Goal: Information Seeking & Learning: Check status

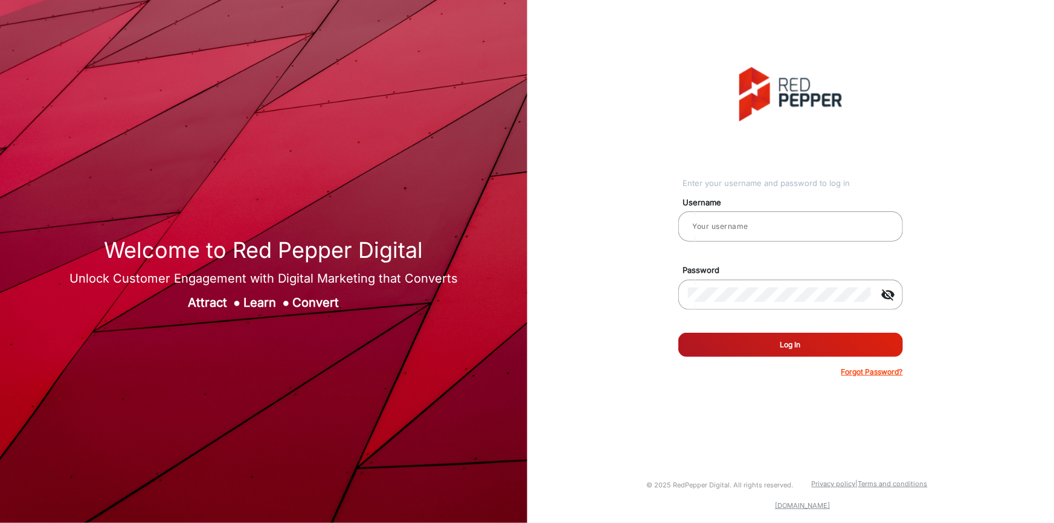
type input "[PERSON_NAME] prod"
click at [762, 341] on button "Log In" at bounding box center [791, 345] width 225 height 24
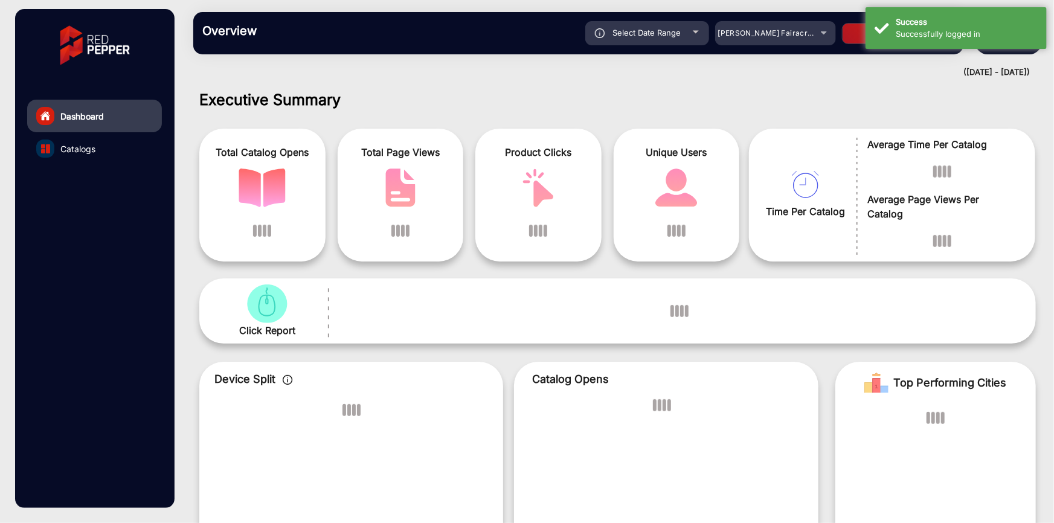
scroll to position [9, 0]
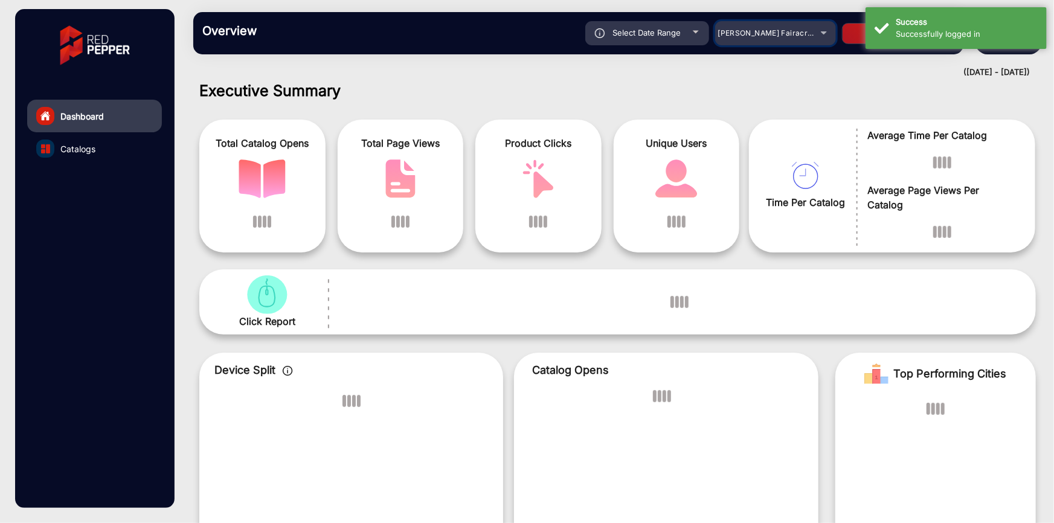
click at [779, 40] on div "Adams Fairacre Farms" at bounding box center [766, 33] width 97 height 15
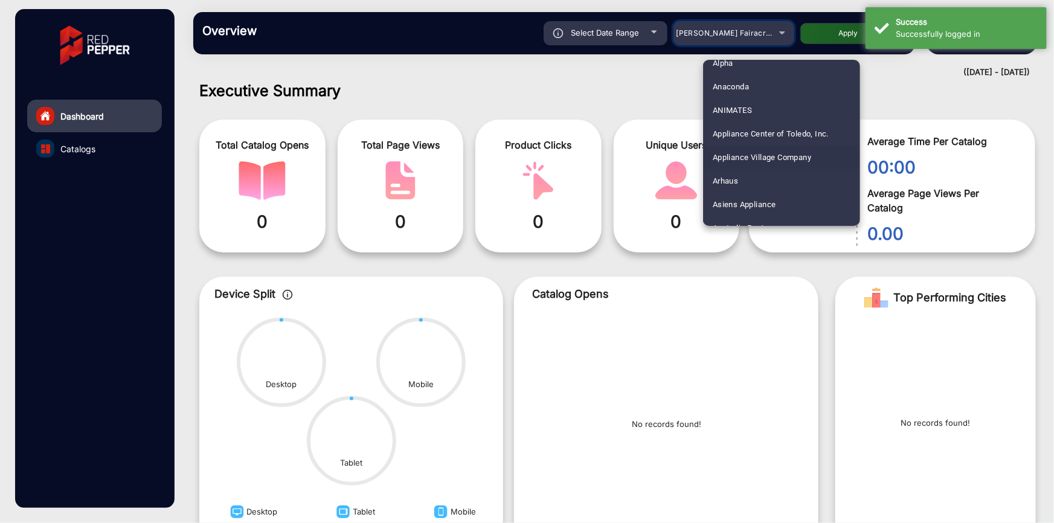
scroll to position [109, 0]
click at [745, 176] on mat-option "Arhaus" at bounding box center [781, 179] width 157 height 24
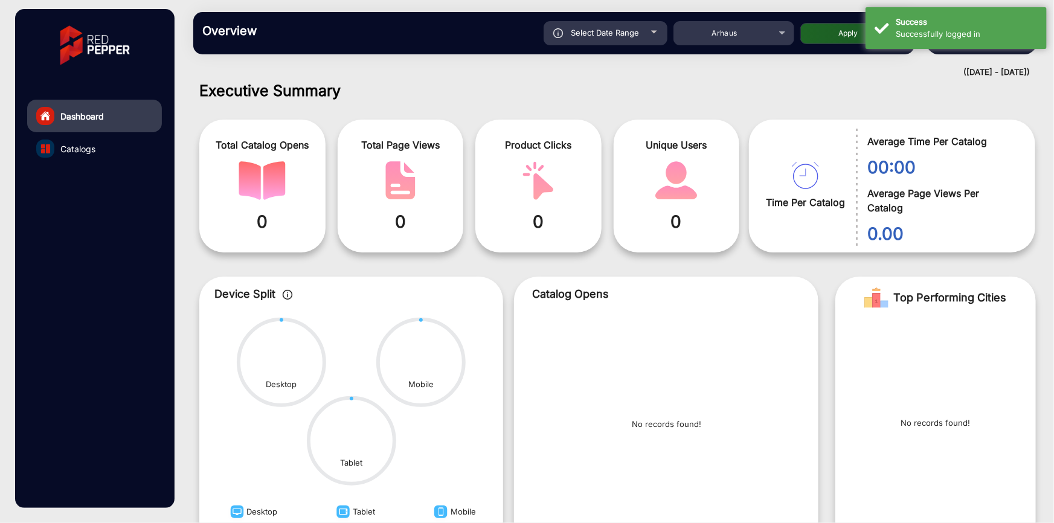
click at [817, 27] on button "Apply" at bounding box center [849, 33] width 97 height 21
type input "9/15/2025"
type input "9/21/2025"
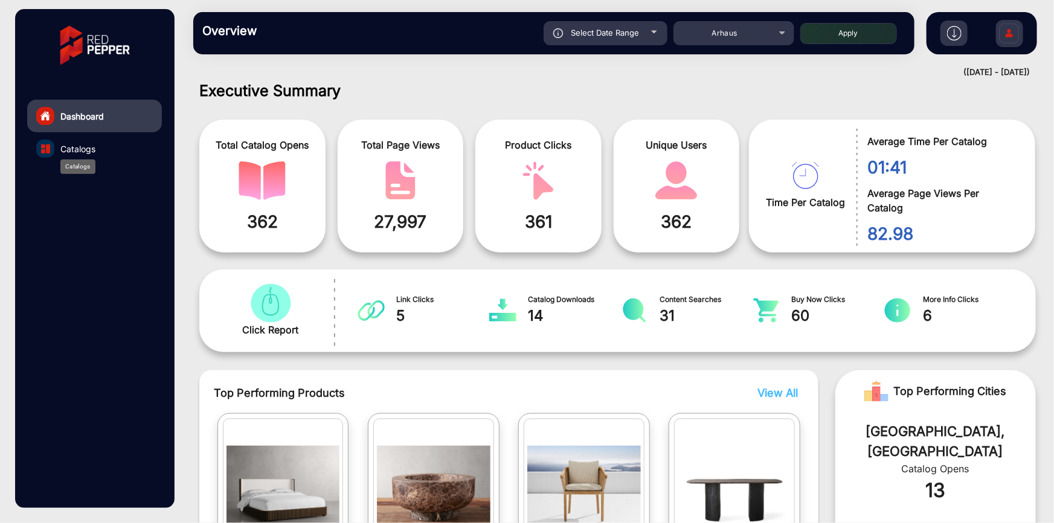
click at [79, 150] on span "Catalogs" at bounding box center [77, 149] width 35 height 13
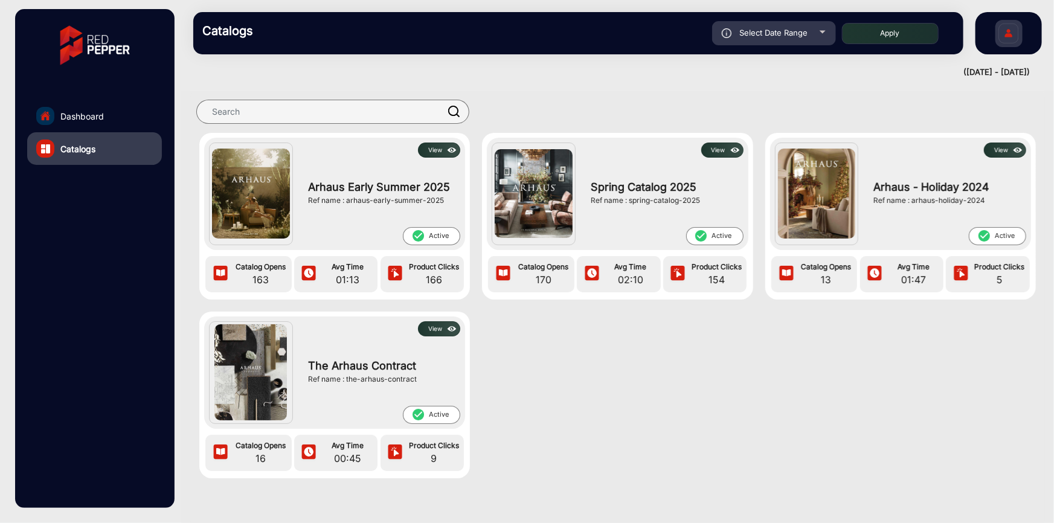
click at [424, 150] on button "View" at bounding box center [439, 150] width 42 height 15
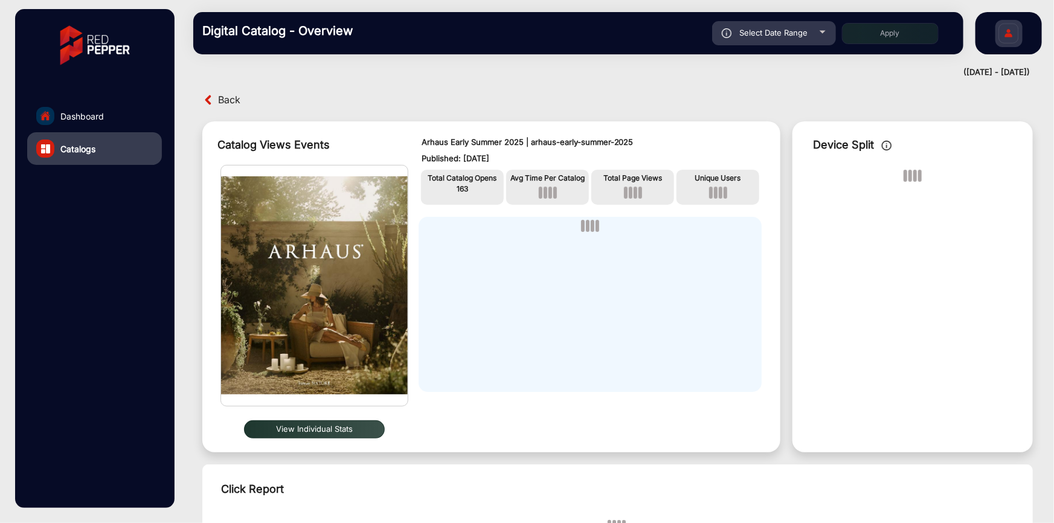
scroll to position [9, 0]
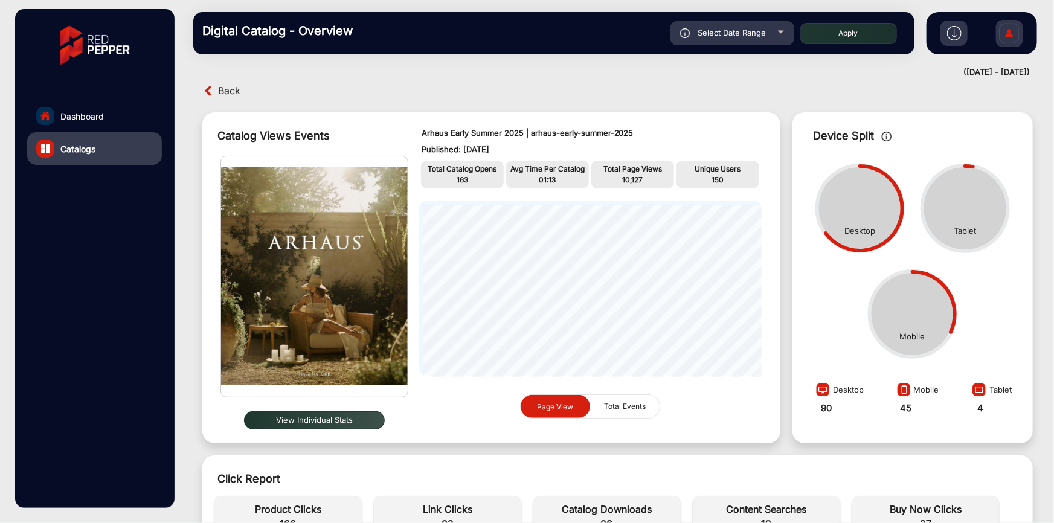
click at [340, 418] on button "View Individual Stats" at bounding box center [314, 420] width 141 height 18
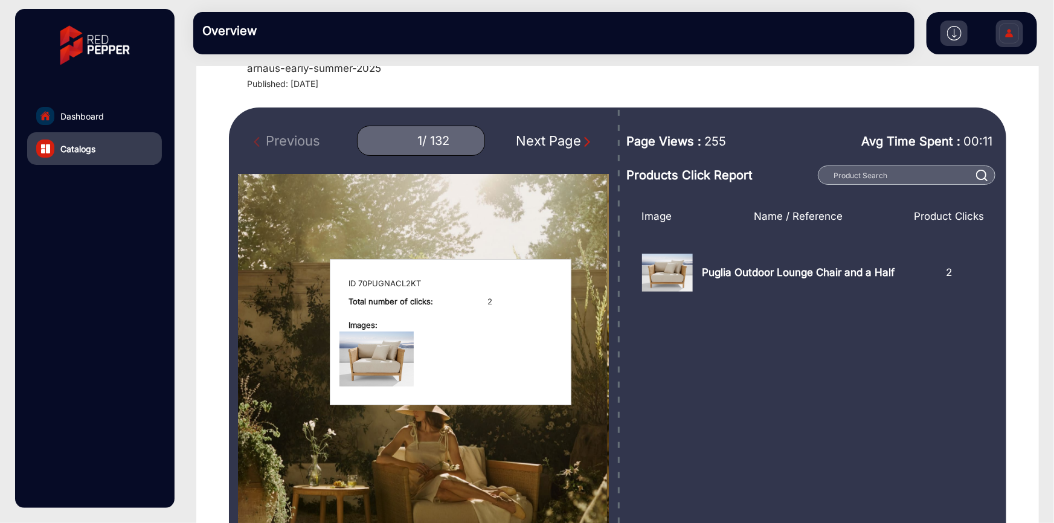
scroll to position [64, 0]
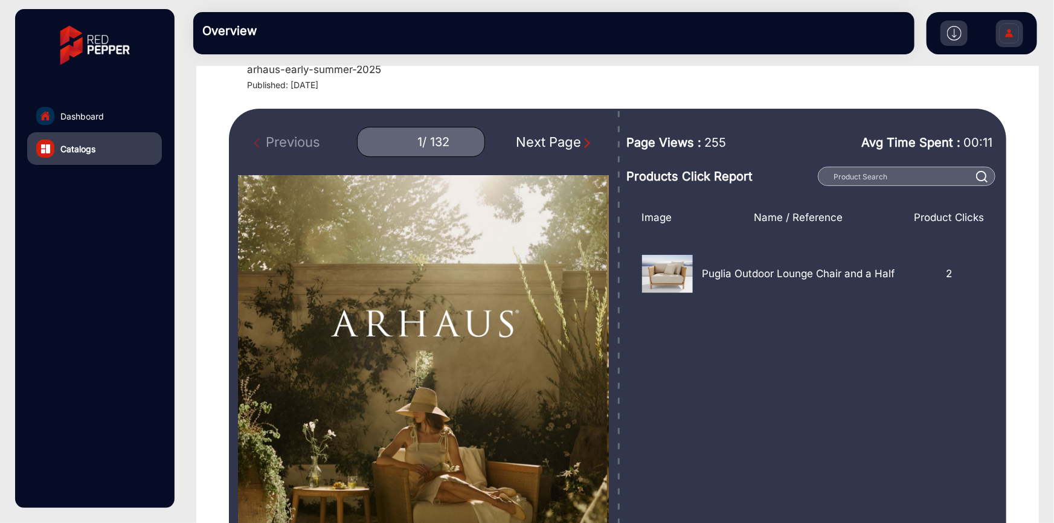
click at [516, 134] on div "Next Page" at bounding box center [554, 142] width 77 height 20
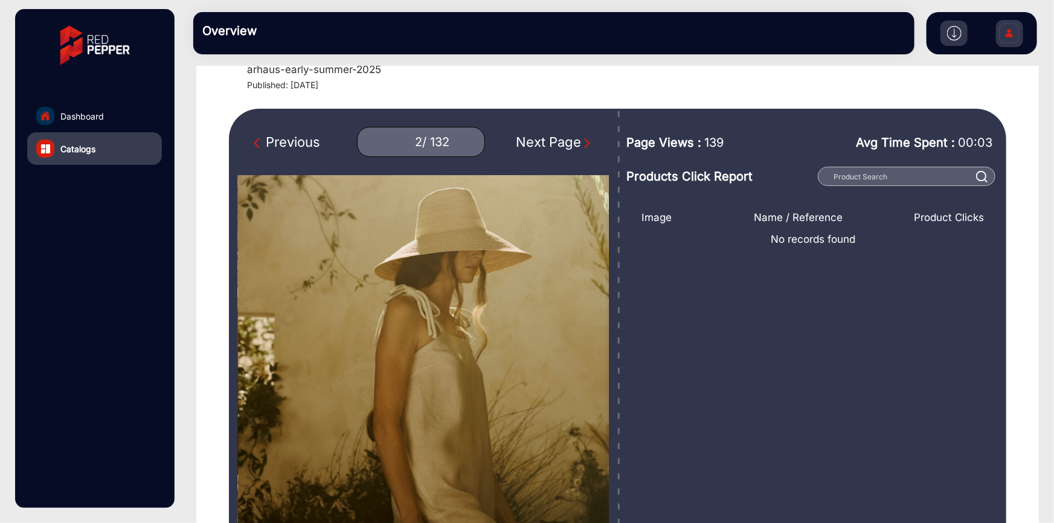
click at [516, 134] on div "Next Page" at bounding box center [554, 142] width 77 height 20
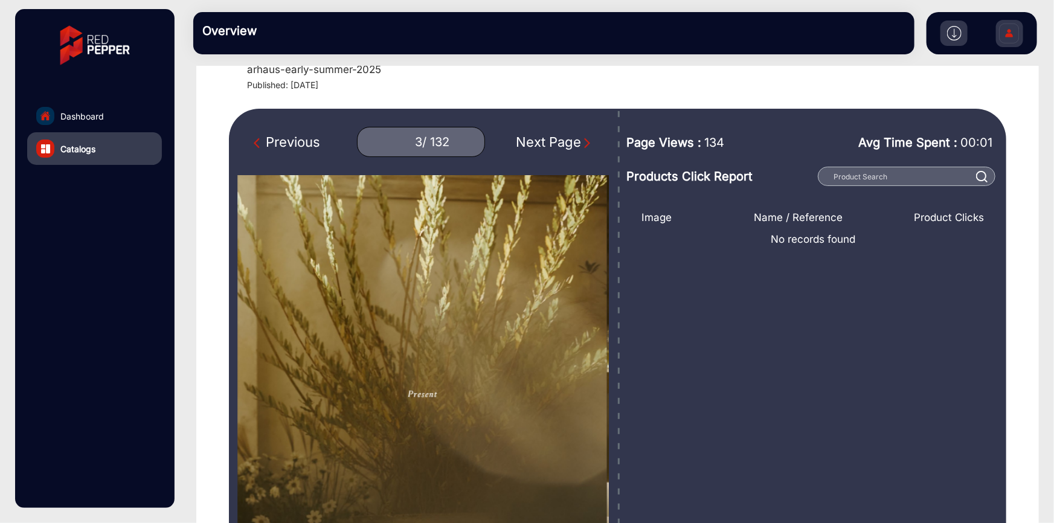
click at [566, 146] on div "Next Page" at bounding box center [554, 142] width 77 height 20
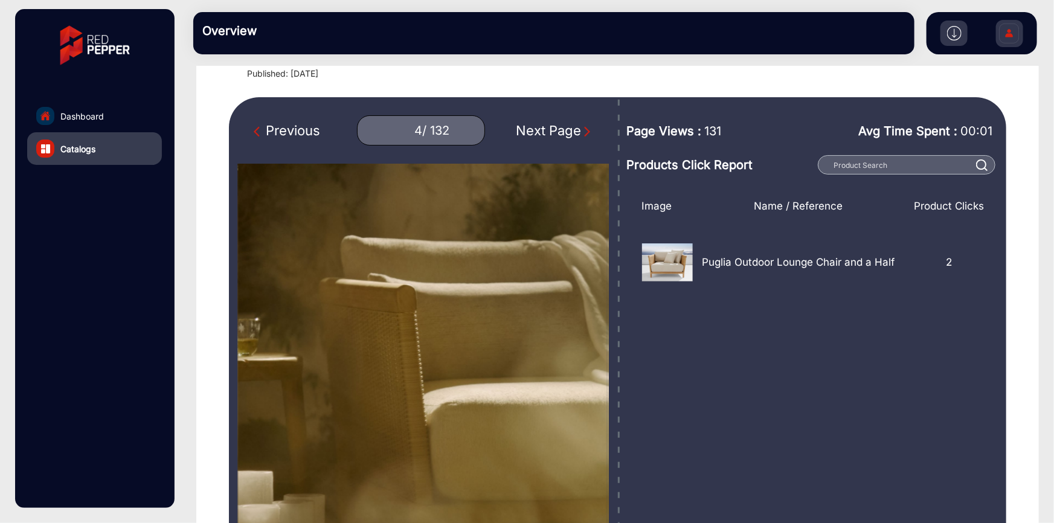
scroll to position [64, 0]
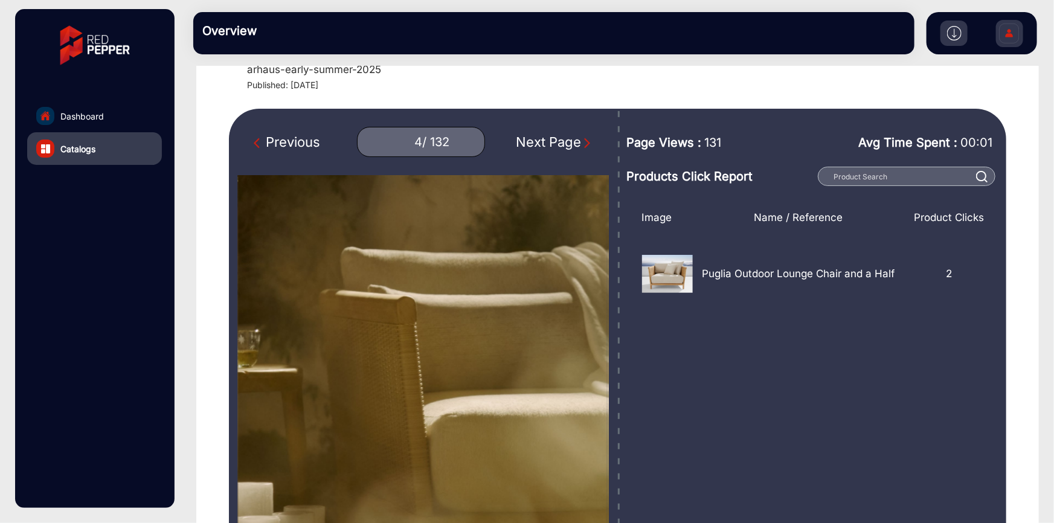
click at [543, 144] on div "Next Page" at bounding box center [554, 142] width 77 height 20
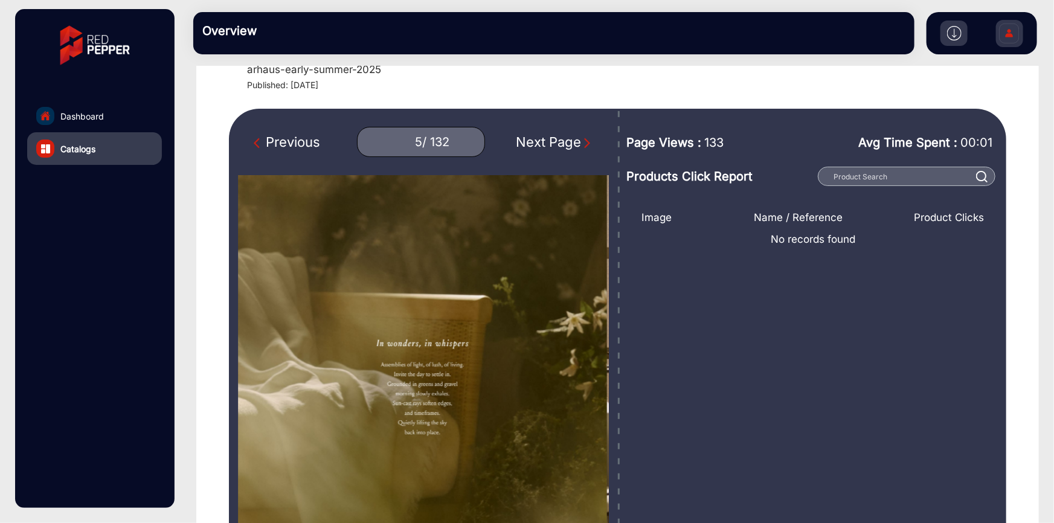
click at [543, 140] on div "Next Page" at bounding box center [554, 142] width 77 height 20
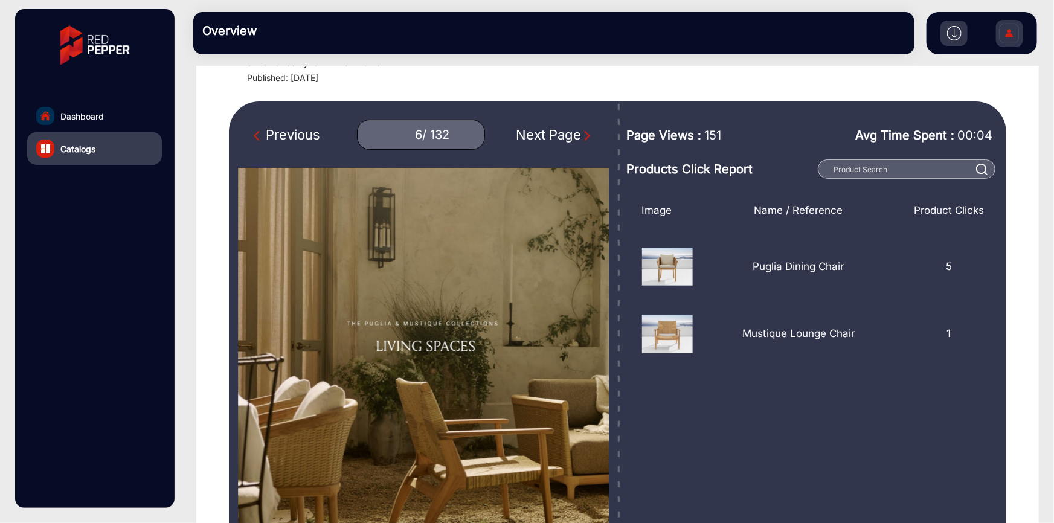
scroll to position [40, 0]
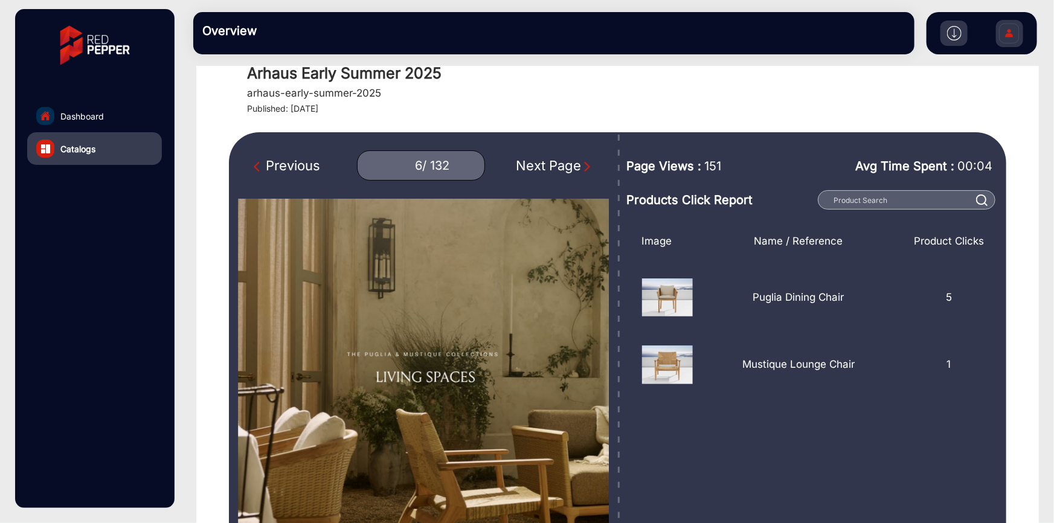
click at [542, 157] on div "Next Page" at bounding box center [554, 166] width 77 height 20
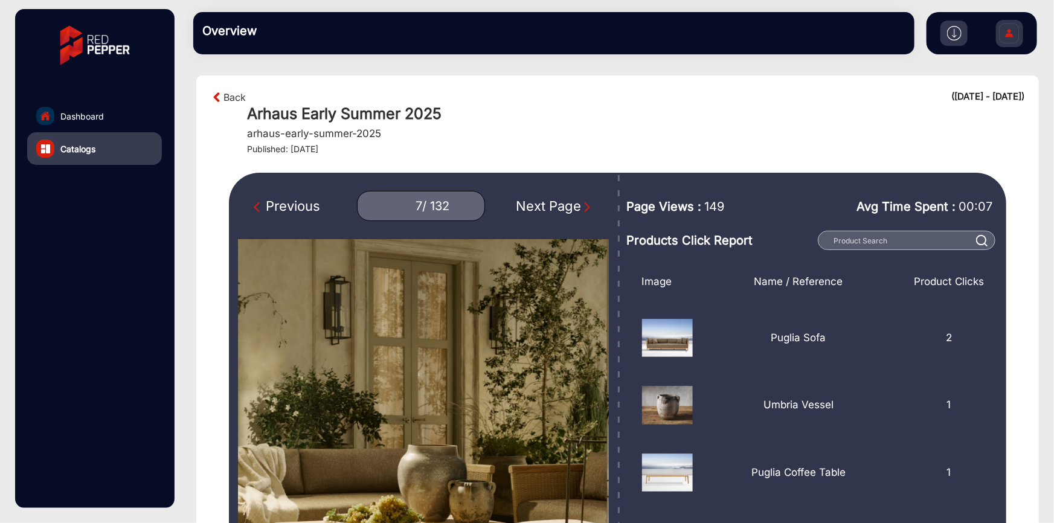
click at [544, 207] on div "Next Page" at bounding box center [554, 206] width 77 height 20
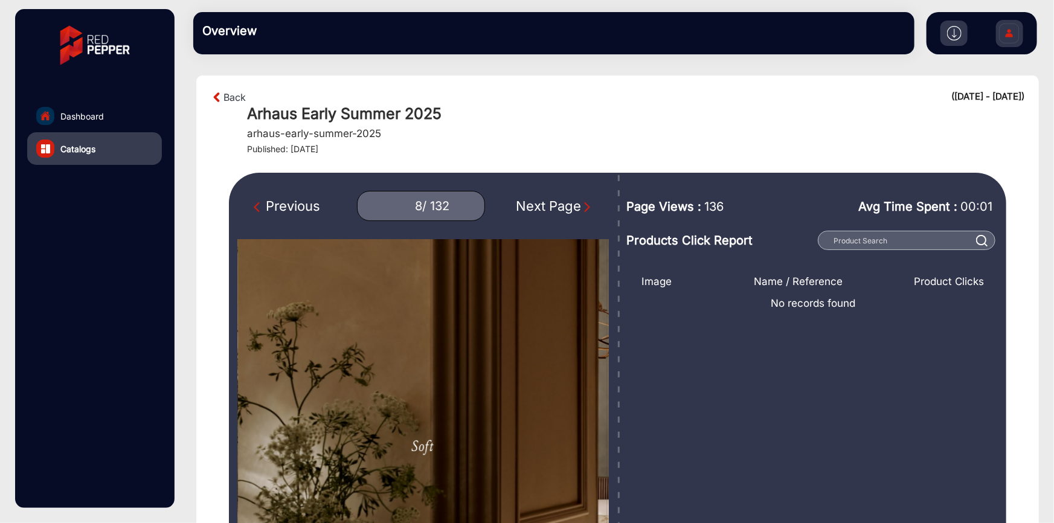
click at [544, 207] on div "Next Page" at bounding box center [554, 206] width 77 height 20
type input "9"
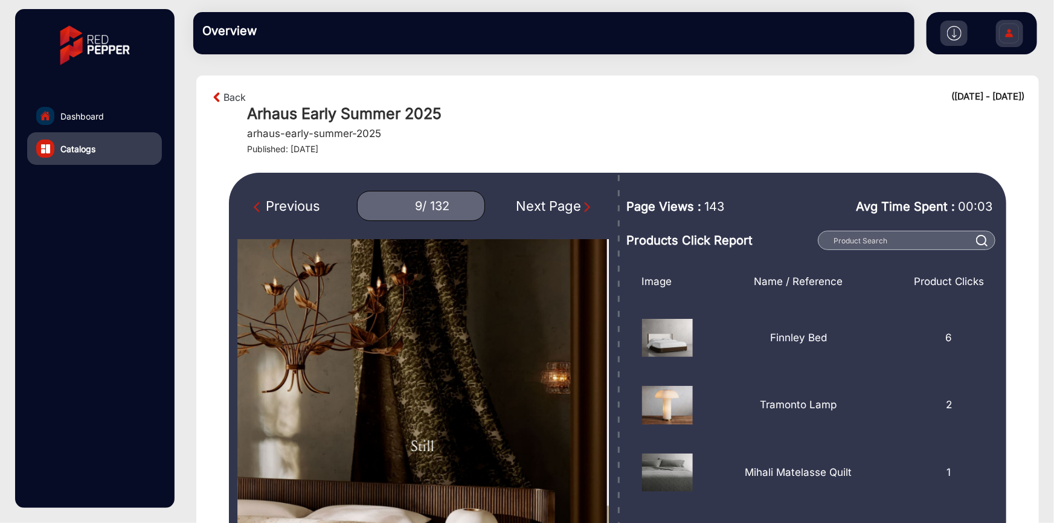
click at [422, 205] on div "/ 132" at bounding box center [435, 206] width 27 height 15
click at [407, 205] on input "9" at bounding box center [407, 206] width 30 height 17
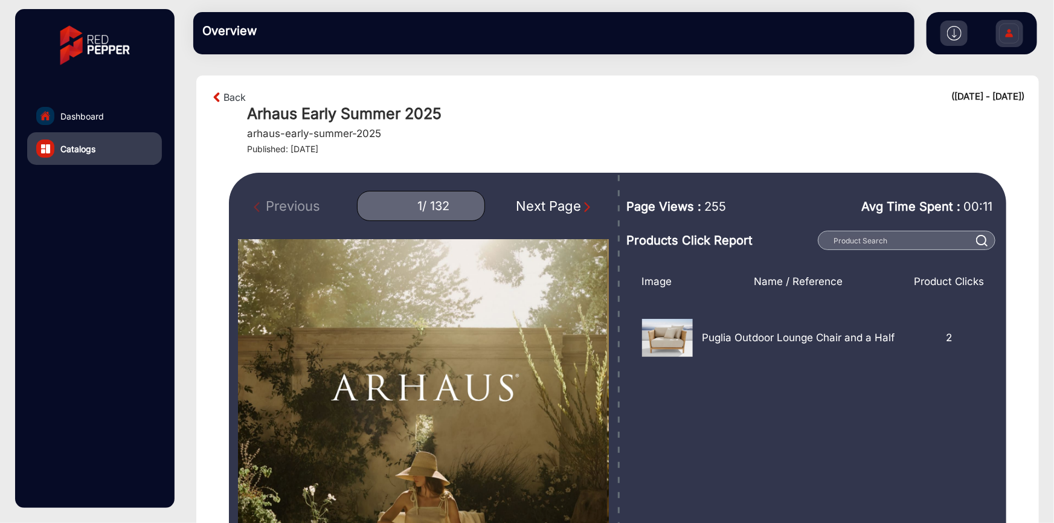
click at [544, 202] on div "Next Page" at bounding box center [554, 206] width 77 height 20
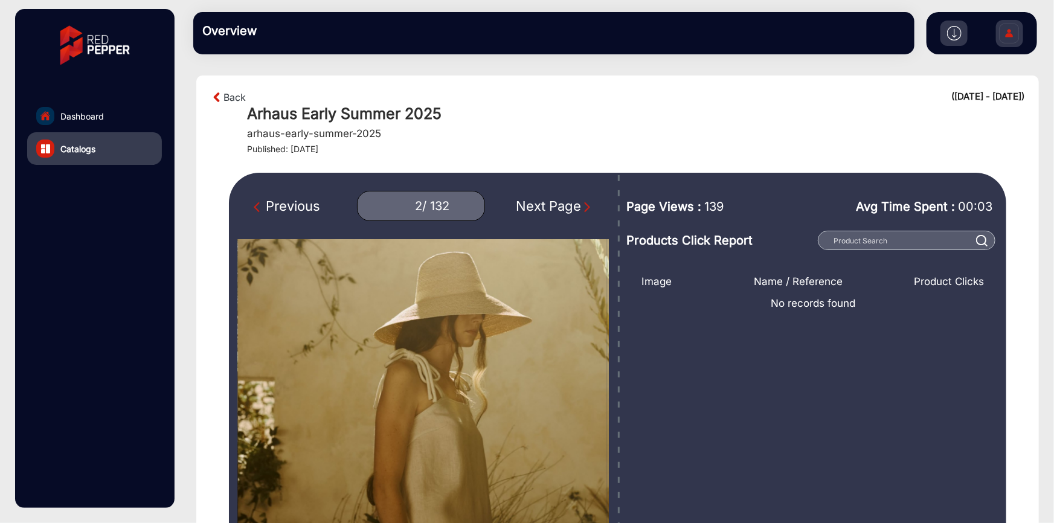
click at [546, 204] on div "Next Page" at bounding box center [554, 206] width 77 height 20
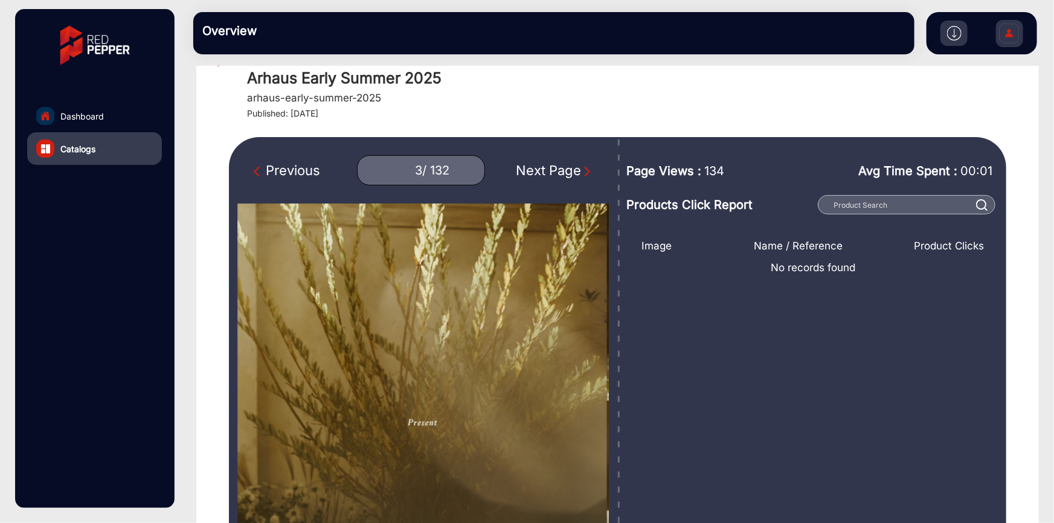
scroll to position [109, 0]
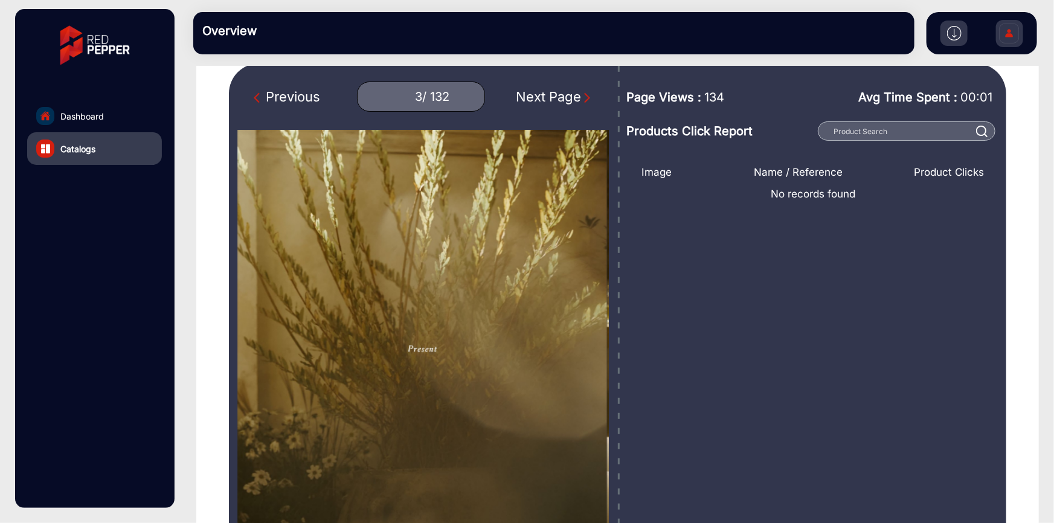
click at [556, 97] on div "Next Page" at bounding box center [554, 97] width 77 height 20
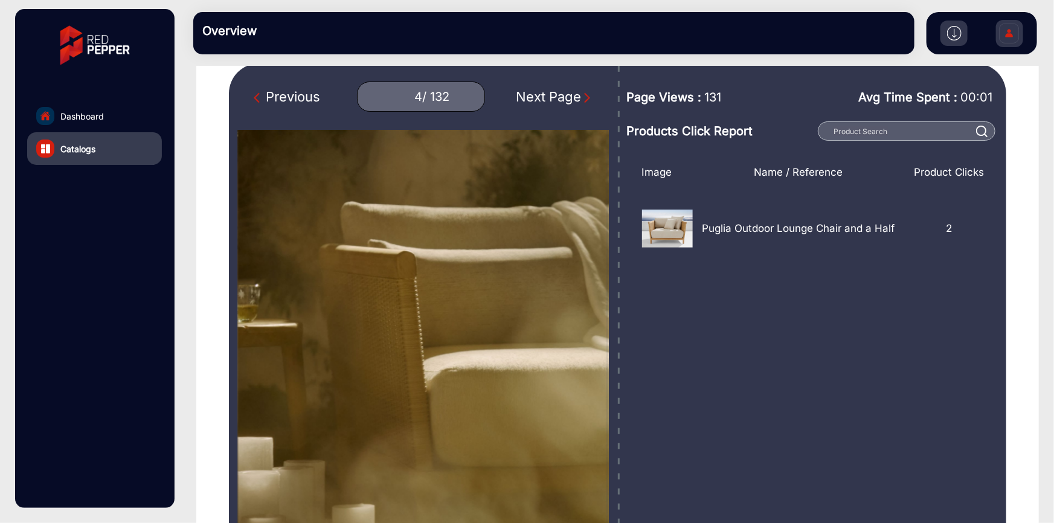
click at [567, 94] on div "Next Page" at bounding box center [554, 97] width 77 height 20
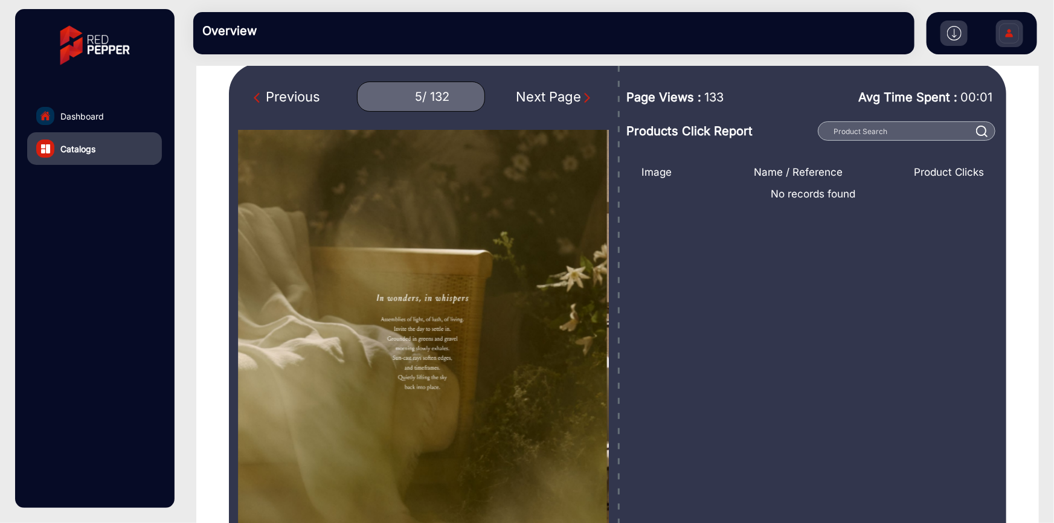
click at [567, 94] on div "Next Page" at bounding box center [554, 97] width 77 height 20
type input "6"
